Goal: Browse casually: Explore the website without a specific task or goal

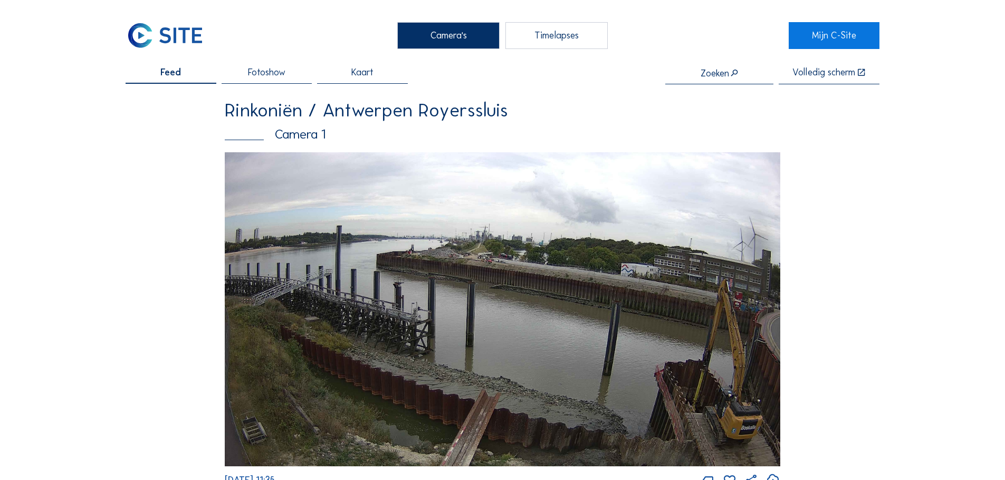
click at [442, 243] on img at bounding box center [502, 309] width 555 height 314
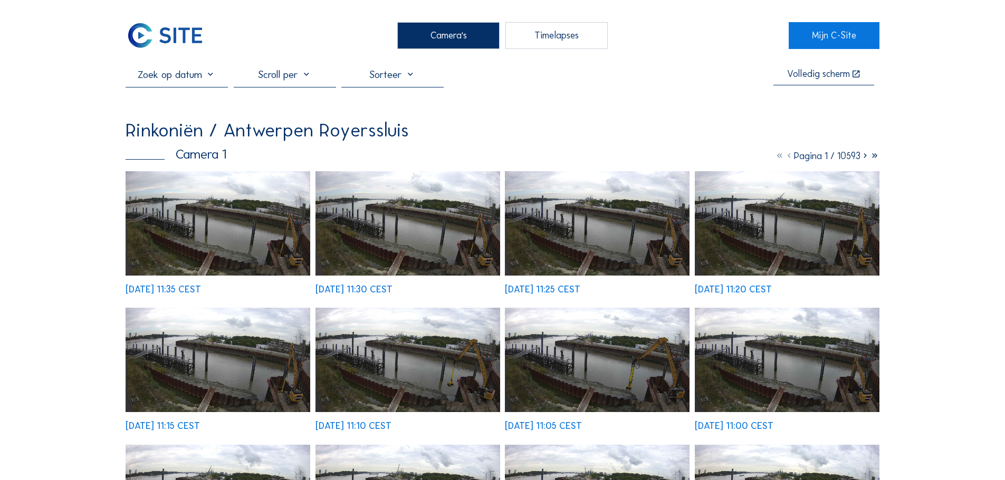
click at [237, 228] on img at bounding box center [218, 223] width 185 height 104
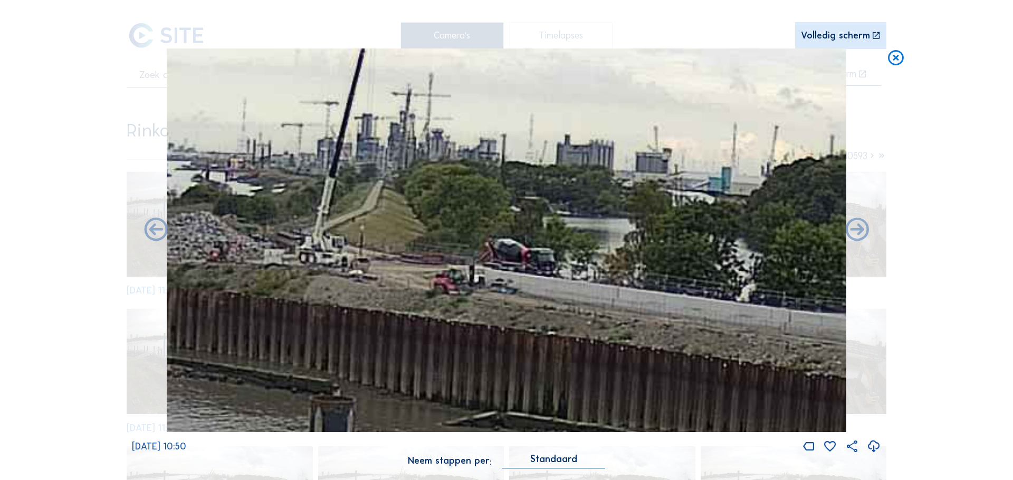
drag, startPoint x: 561, startPoint y: 215, endPoint x: 462, endPoint y: 280, distance: 118.8
click at [462, 280] on img at bounding box center [507, 241] width 680 height 384
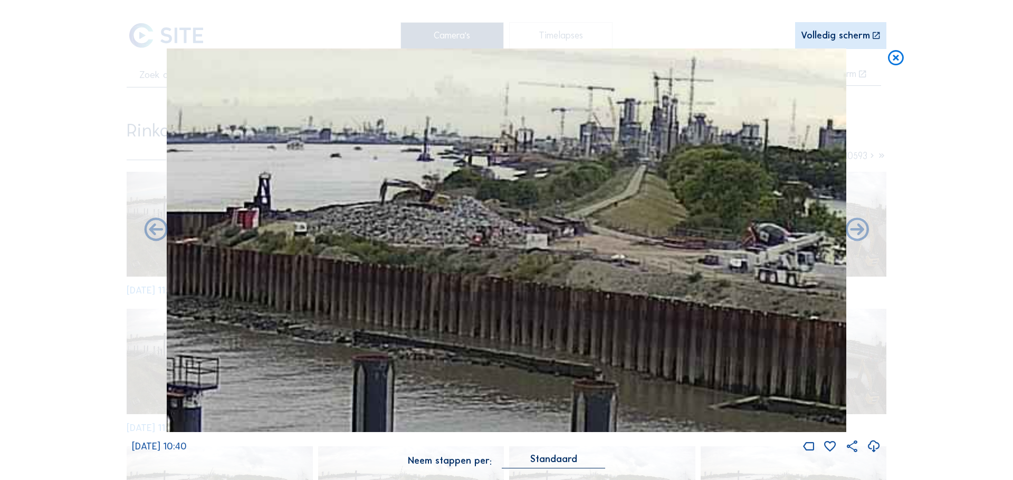
drag, startPoint x: 360, startPoint y: 266, endPoint x: 624, endPoint y: 252, distance: 264.1
click at [624, 252] on img at bounding box center [507, 241] width 680 height 384
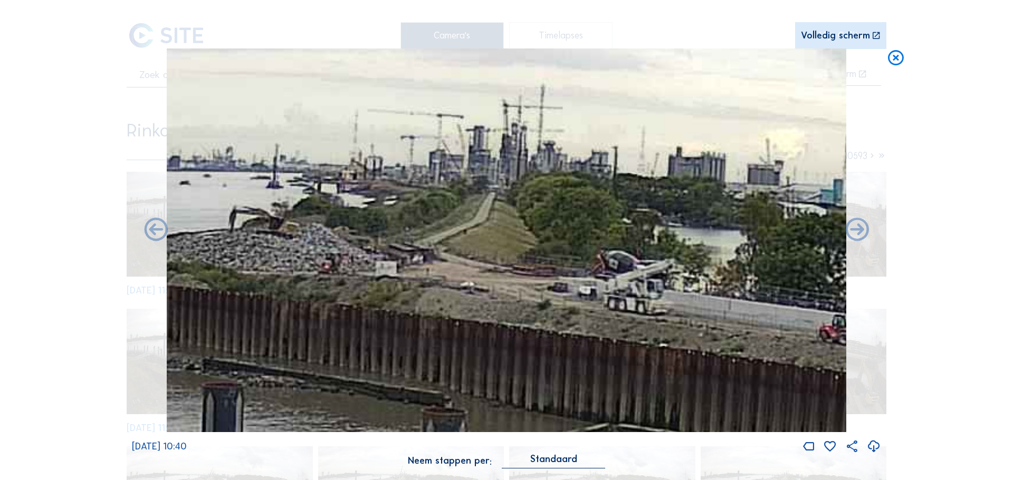
drag, startPoint x: 614, startPoint y: 254, endPoint x: 501, endPoint y: 258, distance: 113.5
click at [475, 271] on img at bounding box center [507, 241] width 680 height 384
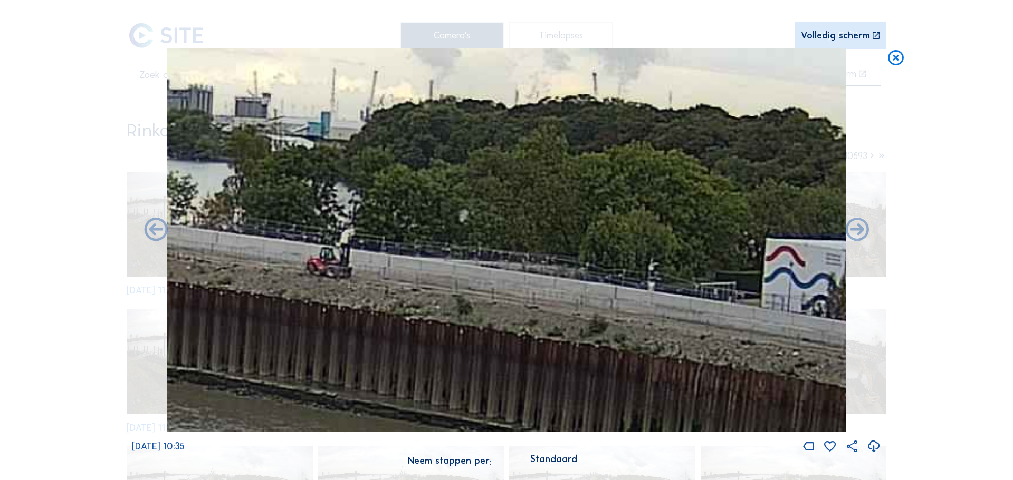
drag, startPoint x: 455, startPoint y: 258, endPoint x: 429, endPoint y: 253, distance: 26.3
click at [429, 253] on img at bounding box center [507, 241] width 680 height 384
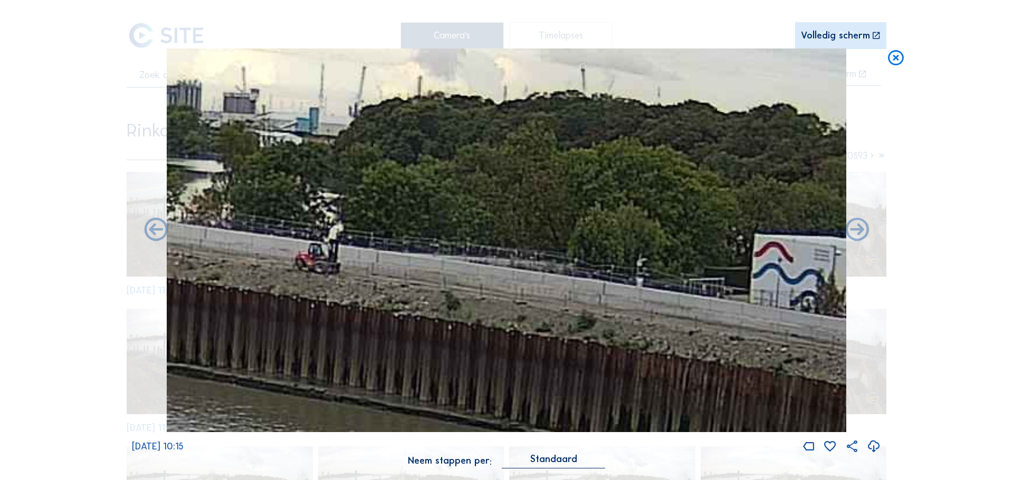
drag, startPoint x: 542, startPoint y: 257, endPoint x: 288, endPoint y: 223, distance: 256.0
click at [288, 223] on img at bounding box center [507, 241] width 680 height 384
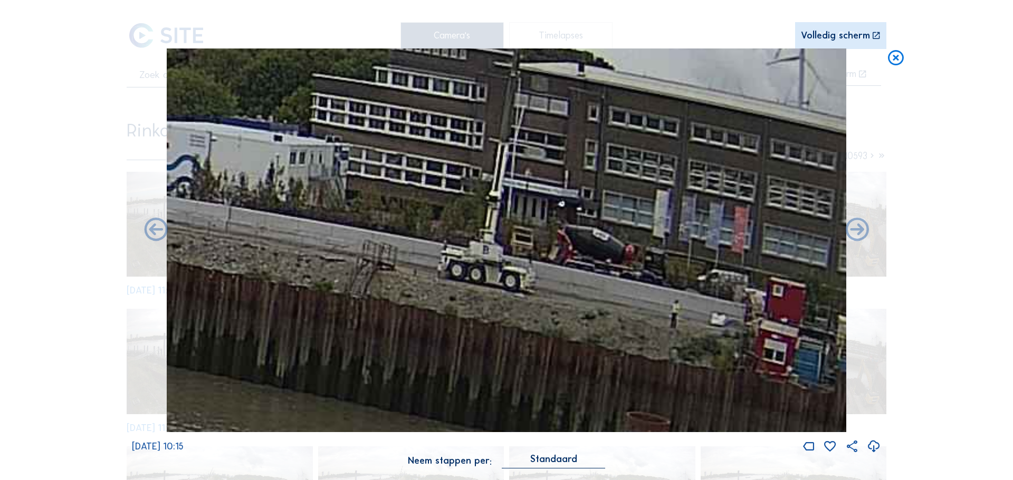
drag, startPoint x: 667, startPoint y: 297, endPoint x: 285, endPoint y: 213, distance: 391.1
click at [285, 213] on img at bounding box center [507, 241] width 680 height 384
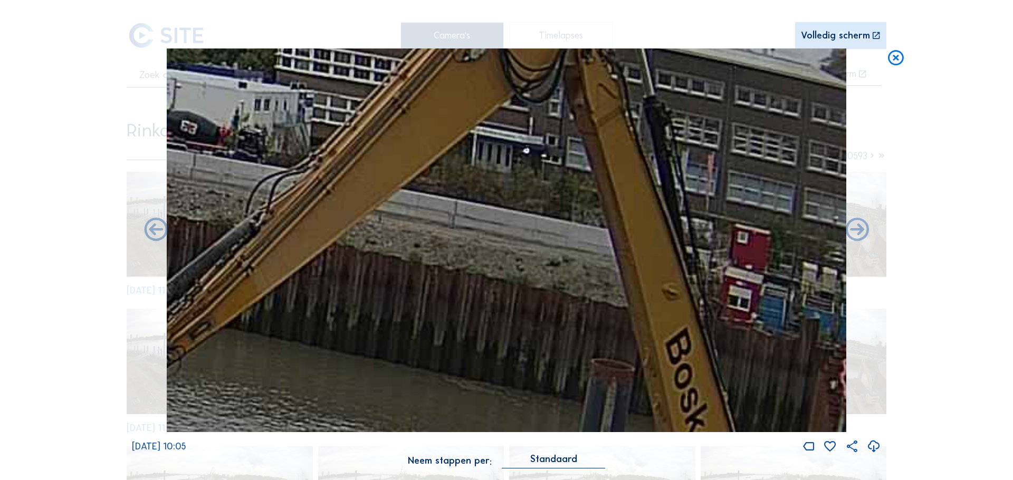
drag, startPoint x: 609, startPoint y: 281, endPoint x: 542, endPoint y: 182, distance: 118.5
click at [542, 182] on img at bounding box center [507, 241] width 680 height 384
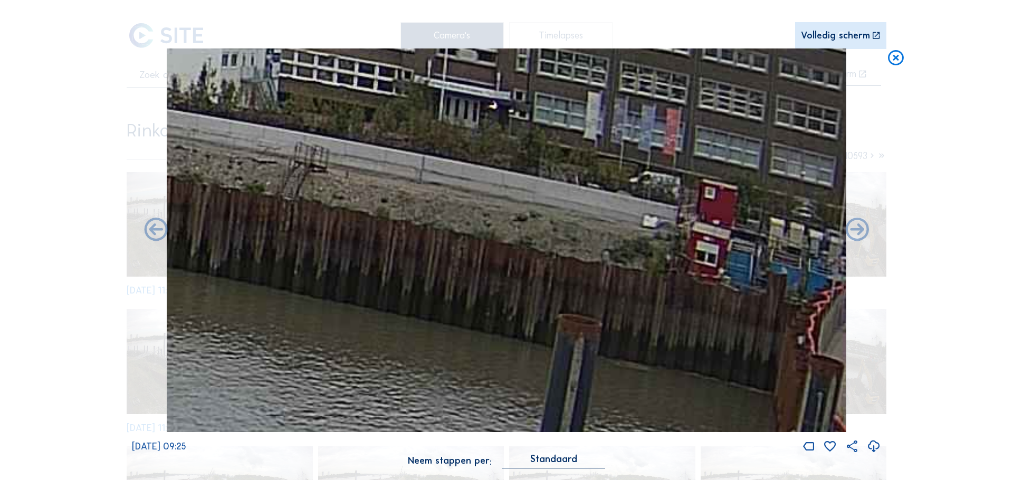
click at [898, 63] on icon at bounding box center [895, 59] width 19 height 20
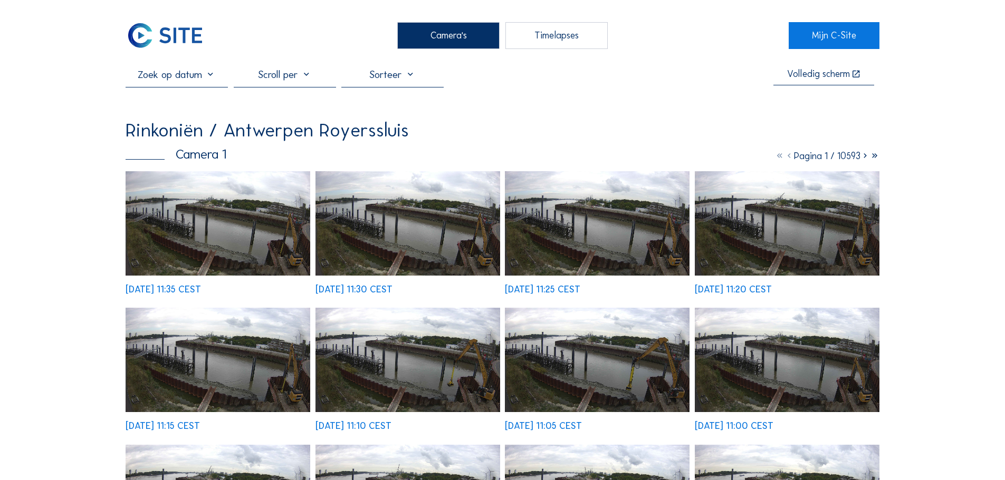
click at [468, 35] on div "Camera's" at bounding box center [448, 35] width 102 height 26
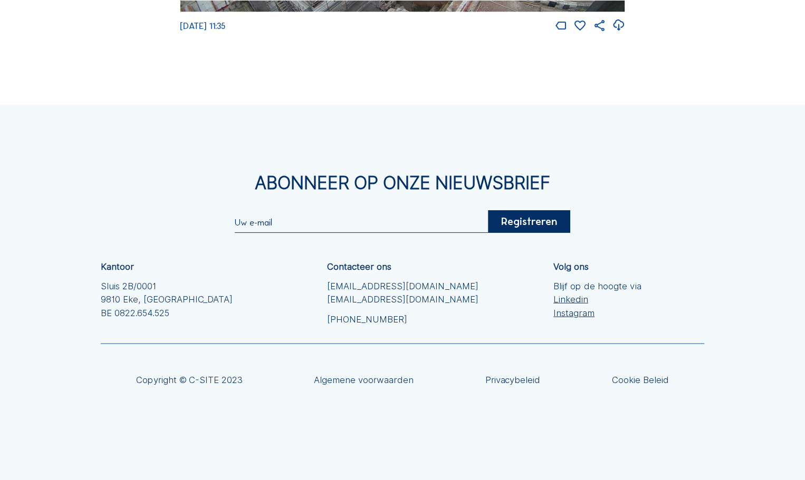
scroll to position [1837, 0]
